Goal: Information Seeking & Learning: Check status

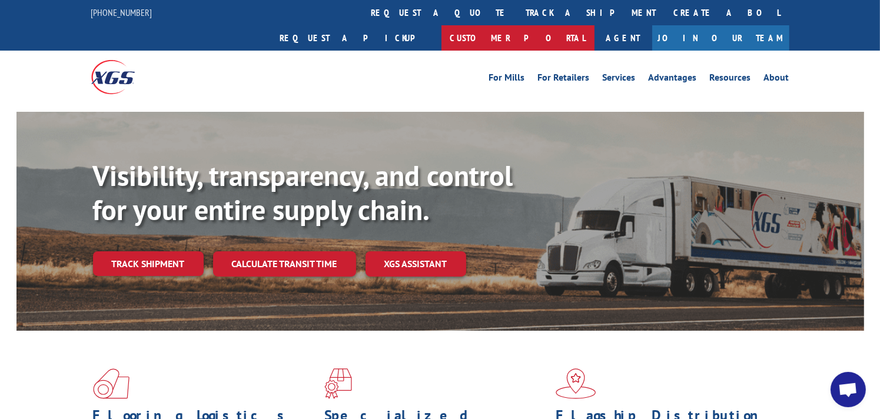
click at [594, 25] on link "Customer Portal" at bounding box center [517, 37] width 153 height 25
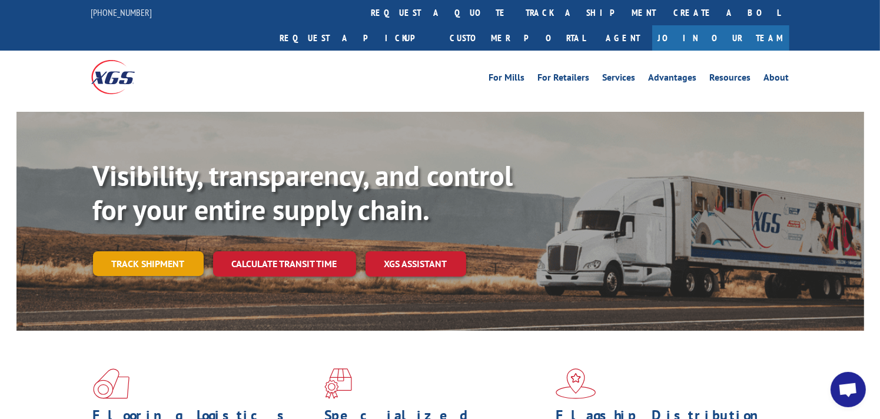
click at [158, 251] on link "Track shipment" at bounding box center [148, 263] width 111 height 25
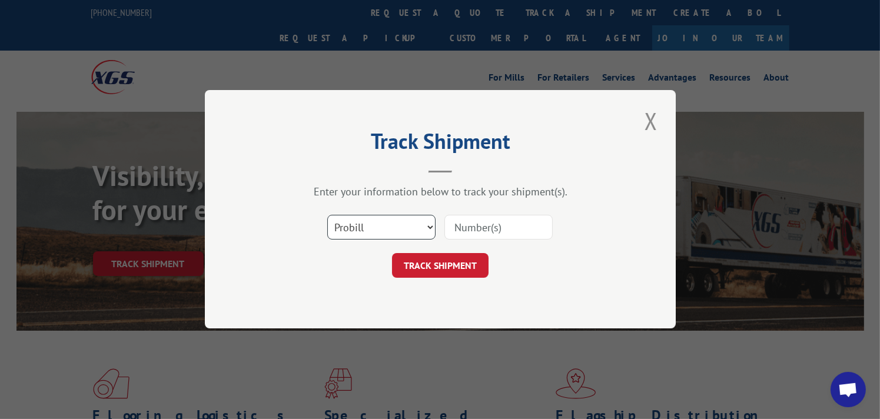
click at [377, 231] on select "Select category... Probill BOL PO" at bounding box center [381, 227] width 108 height 25
select select "bol"
click at [327, 215] on select "Select category... Probill BOL PO" at bounding box center [381, 227] width 108 height 25
click at [508, 225] on input at bounding box center [498, 227] width 108 height 25
type input "CG500190"
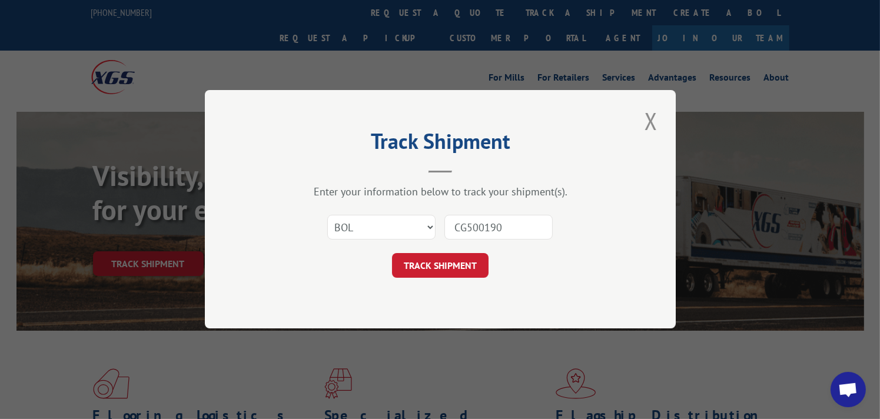
click button "TRACK SHIPMENT" at bounding box center [440, 266] width 96 height 25
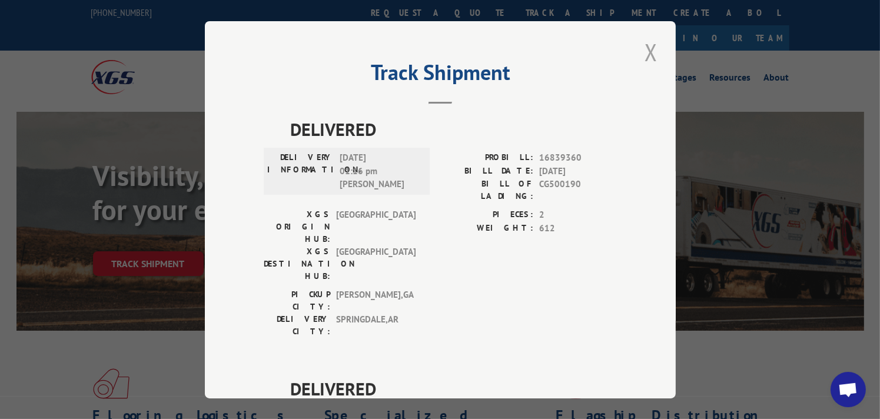
click at [654, 50] on button "Close modal" at bounding box center [651, 52] width 20 height 32
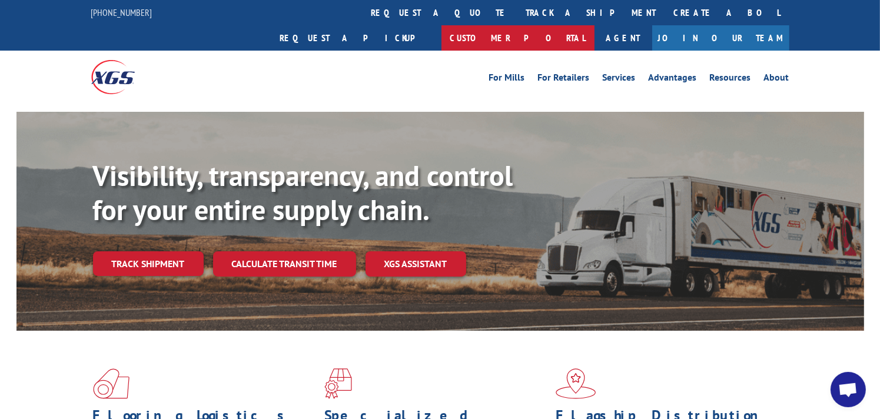
click at [594, 25] on link "Customer Portal" at bounding box center [517, 37] width 153 height 25
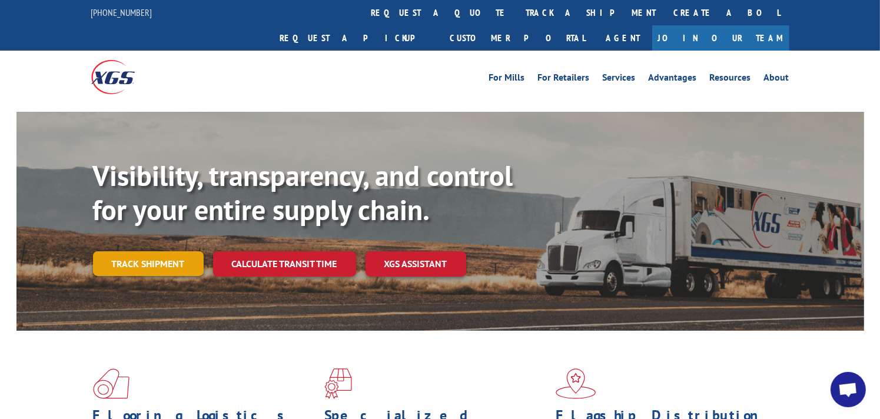
click at [145, 251] on link "Track shipment" at bounding box center [148, 263] width 111 height 25
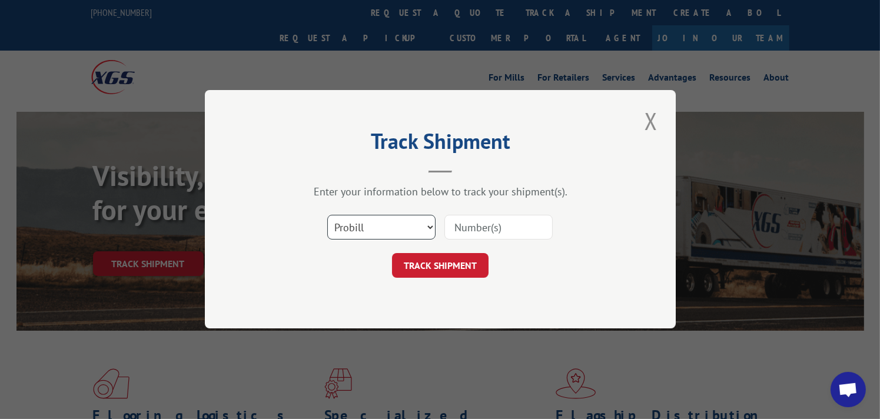
click at [407, 229] on select "Select category... Probill BOL PO" at bounding box center [381, 227] width 108 height 25
click at [480, 227] on input at bounding box center [498, 227] width 108 height 25
type input "17039173"
click button "TRACK SHIPMENT" at bounding box center [440, 266] width 96 height 25
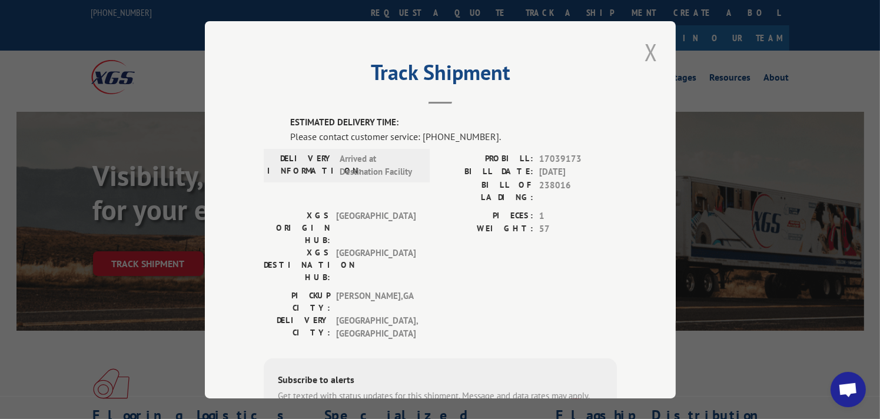
click at [652, 55] on button "Close modal" at bounding box center [651, 52] width 20 height 32
